Goal: Information Seeking & Learning: Learn about a topic

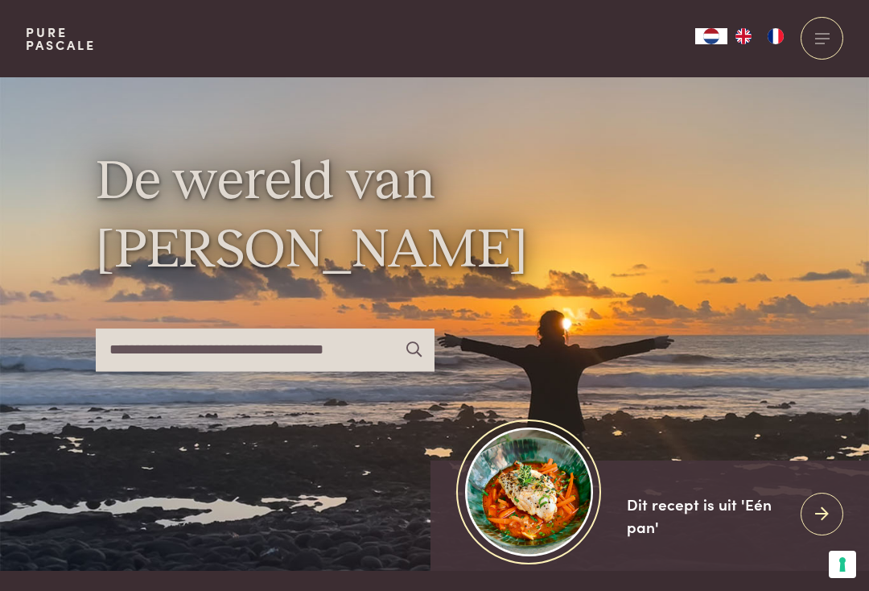
click at [244, 362] on input "text" at bounding box center [265, 349] width 339 height 43
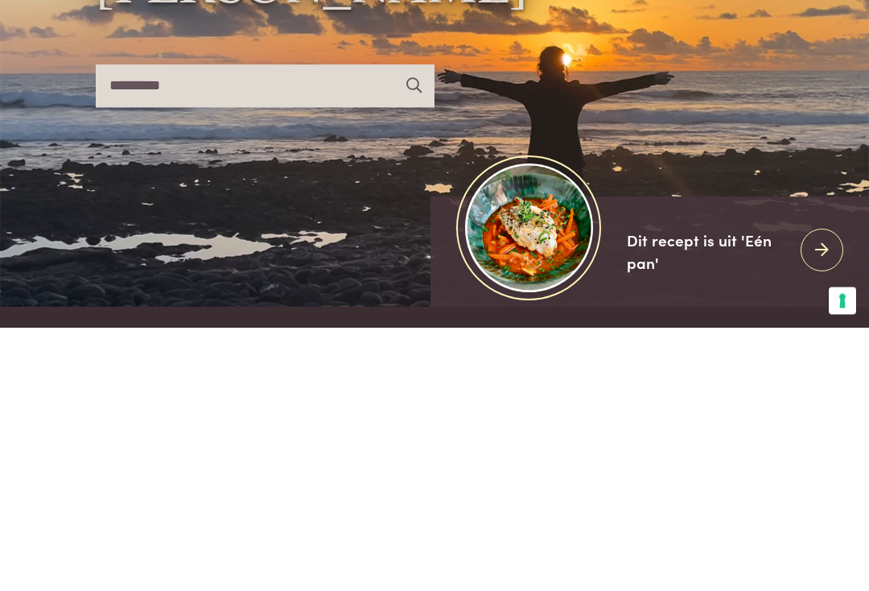
type input "*********"
click at [414, 342] on icon at bounding box center [413, 349] width 15 height 15
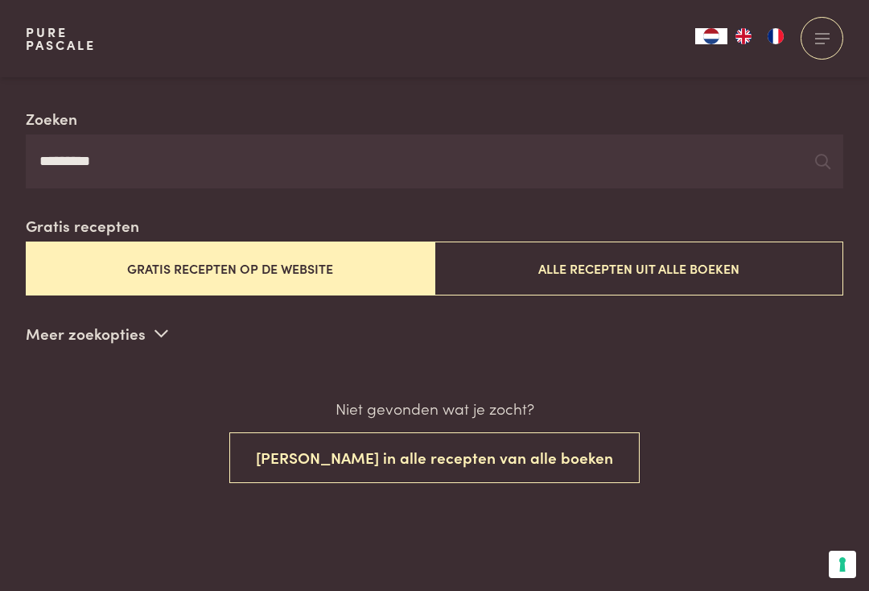
click at [727, 270] on button "Alle recepten uit alle boeken" at bounding box center [638, 268] width 409 height 54
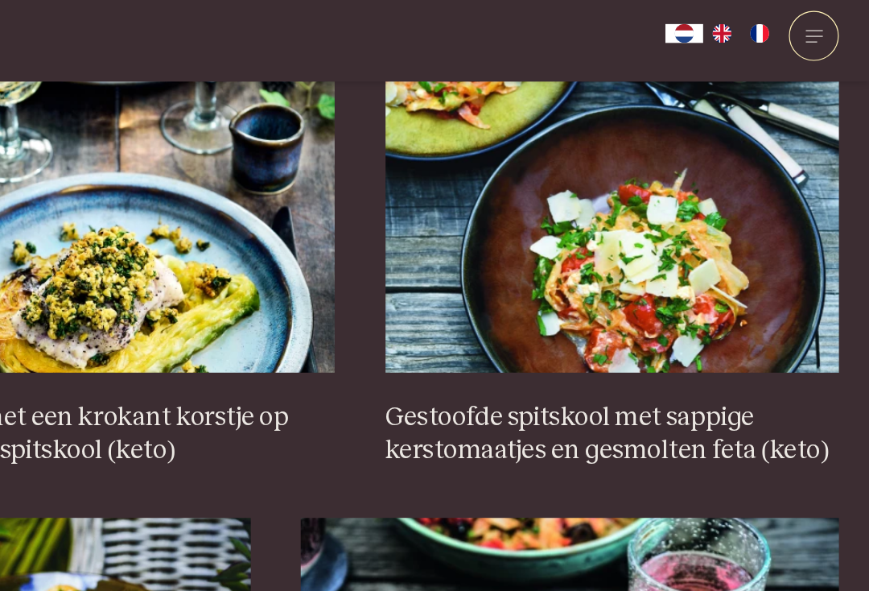
scroll to position [694, 0]
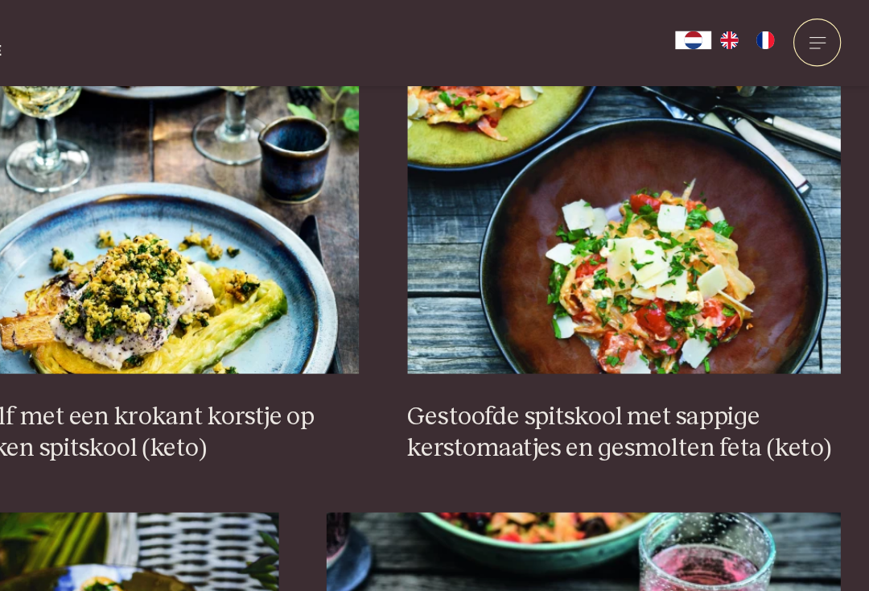
click at [650, 368] on h3 "Gestoofde spitskool met sappige kerstomaatjes en gesmolten feta (keto)" at bounding box center [650, 387] width 388 height 56
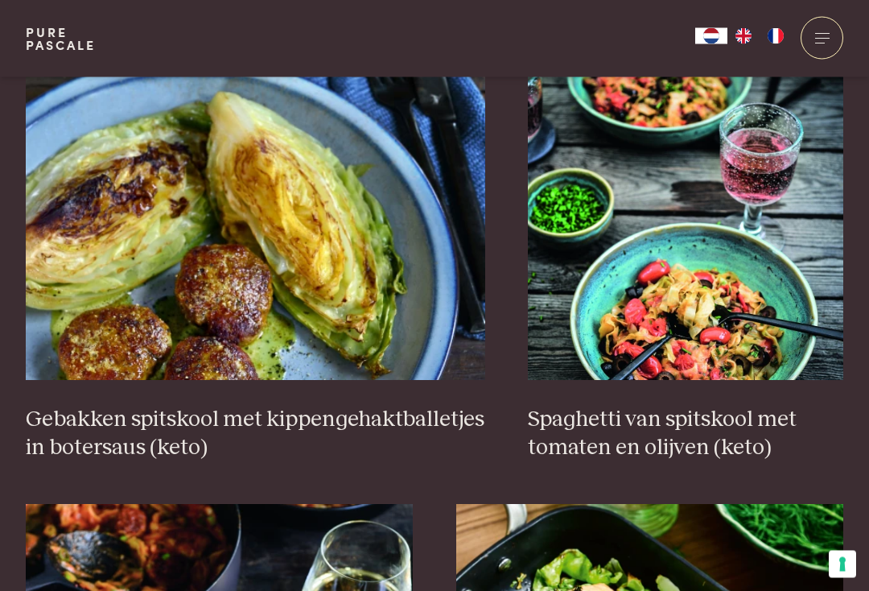
scroll to position [1566, 0]
click at [773, 359] on img at bounding box center [685, 219] width 315 height 322
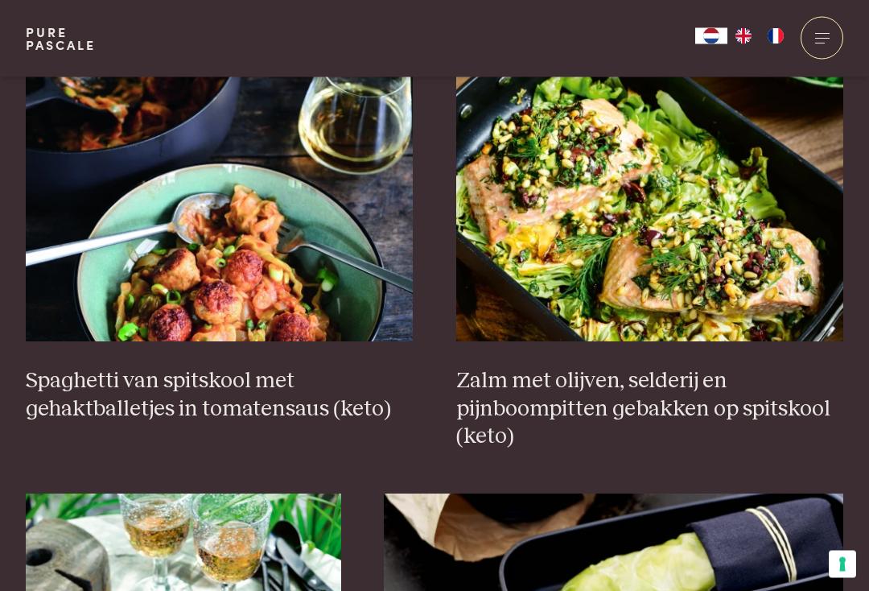
scroll to position [2052, 0]
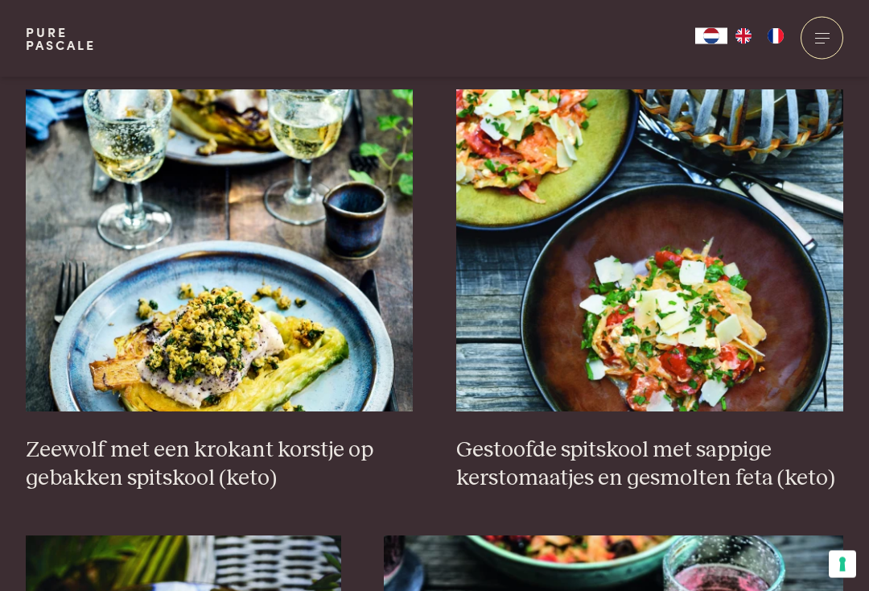
scroll to position [616, 0]
click at [768, 365] on img at bounding box center [650, 250] width 388 height 322
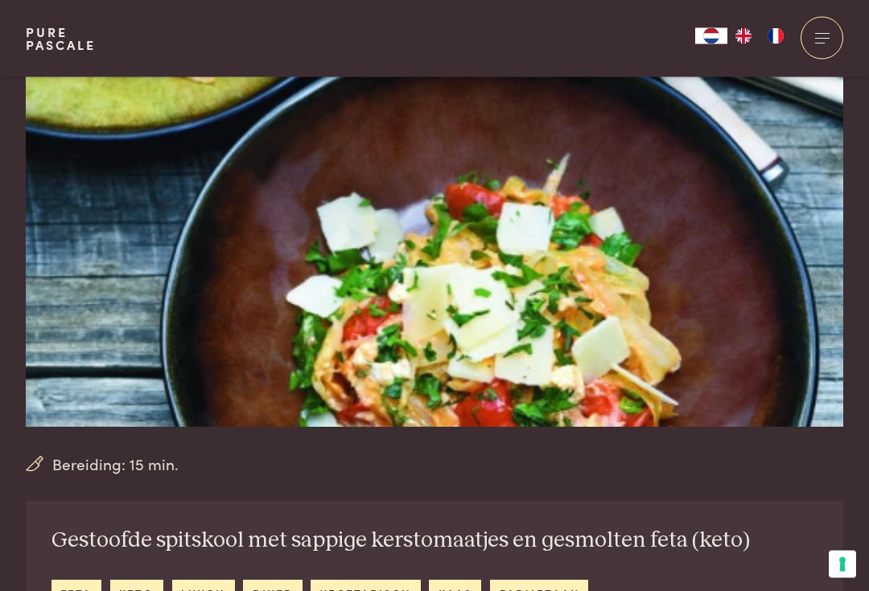
scroll to position [140, 0]
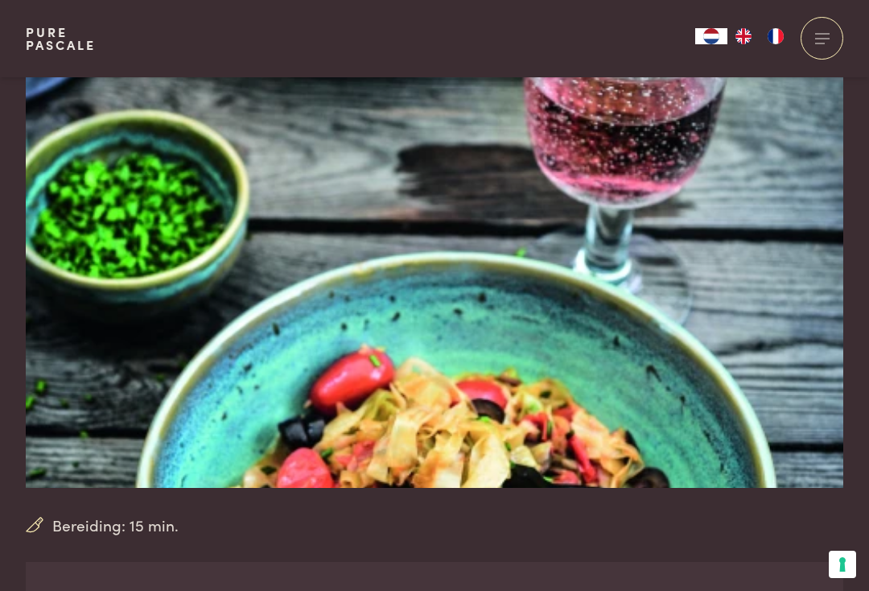
scroll to position [50, 0]
